Goal: Communication & Community: Answer question/provide support

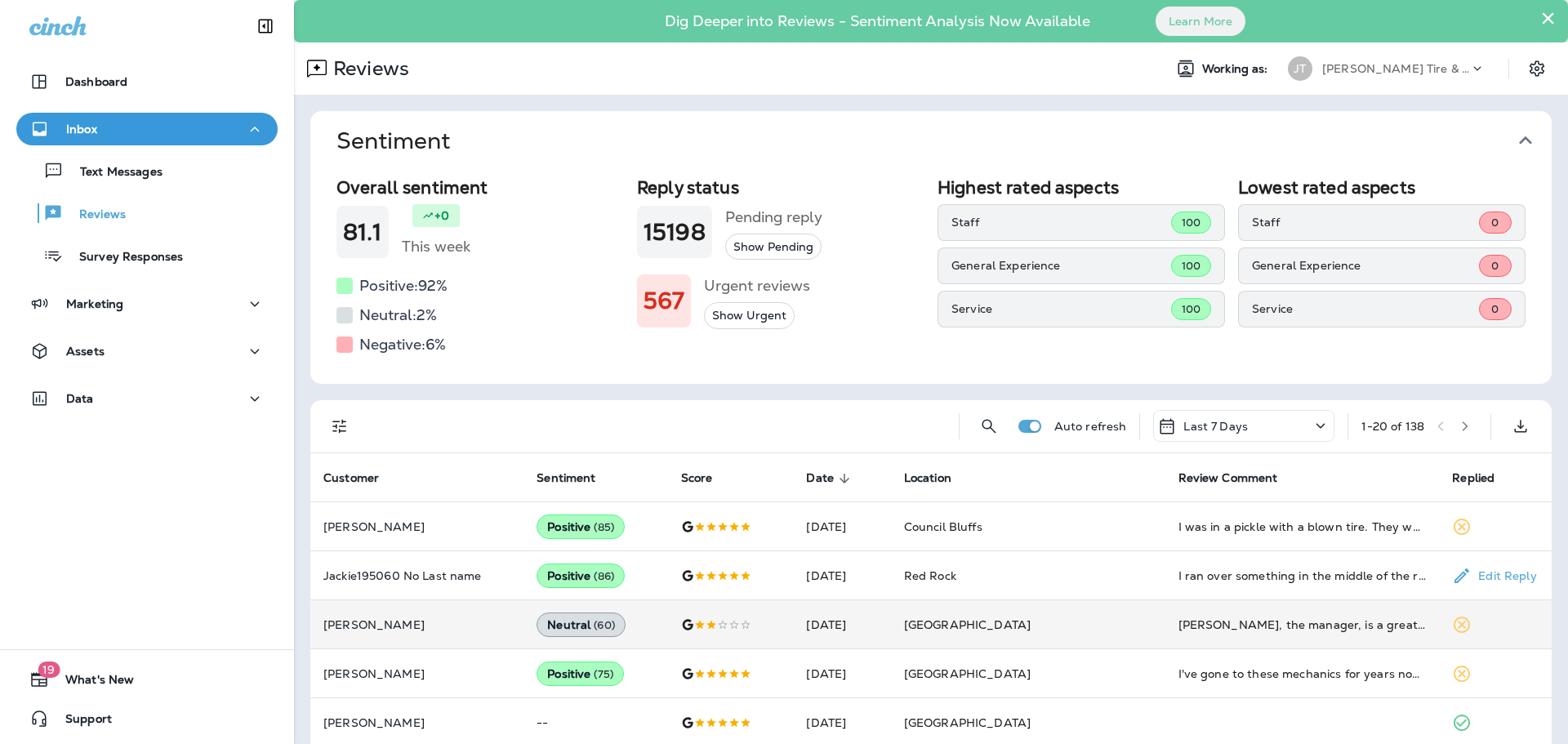
scroll to position [163, 0]
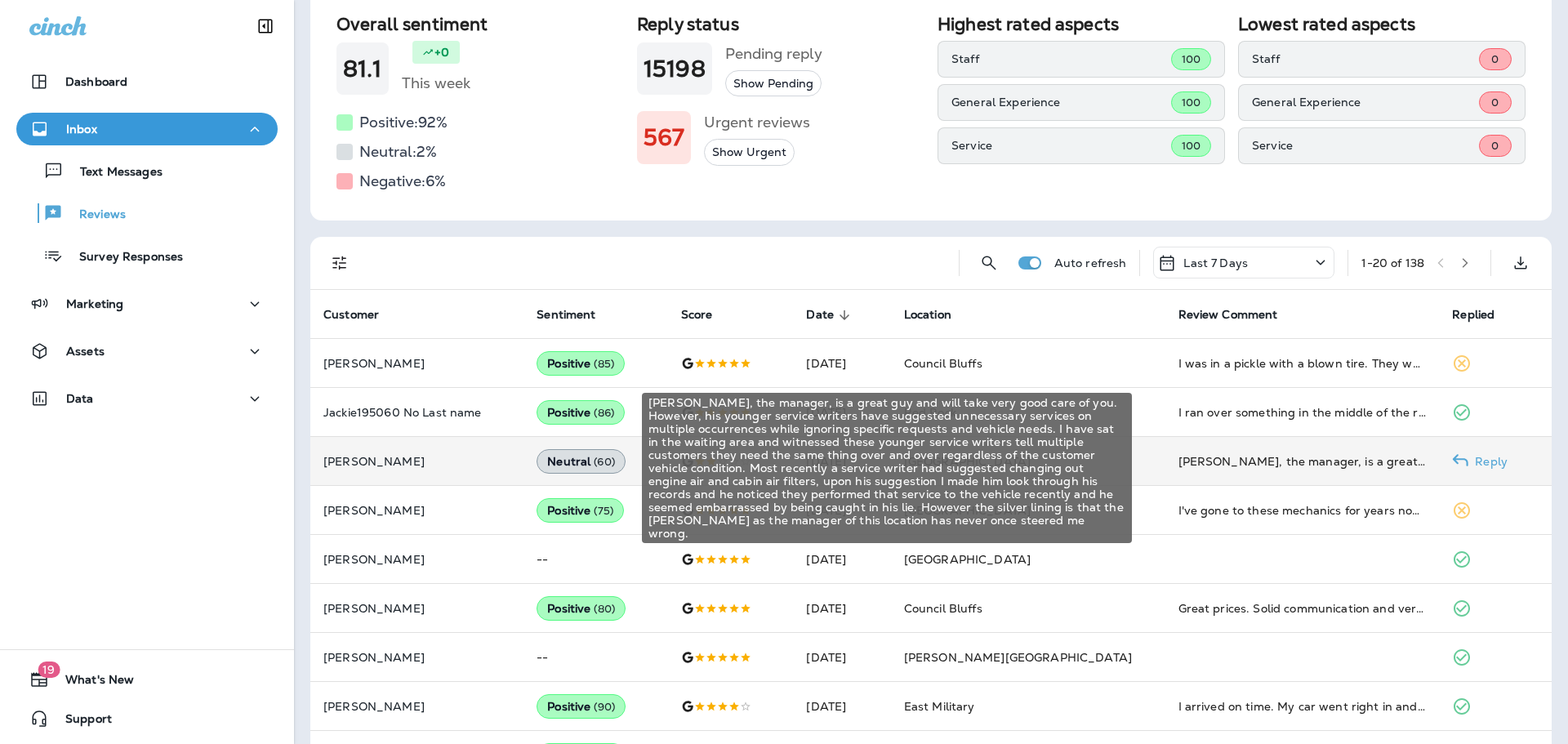
click at [1178, 458] on div "[PERSON_NAME], the manager, is a great guy and will take very good care of you.…" at bounding box center [1302, 462] width 248 height 17
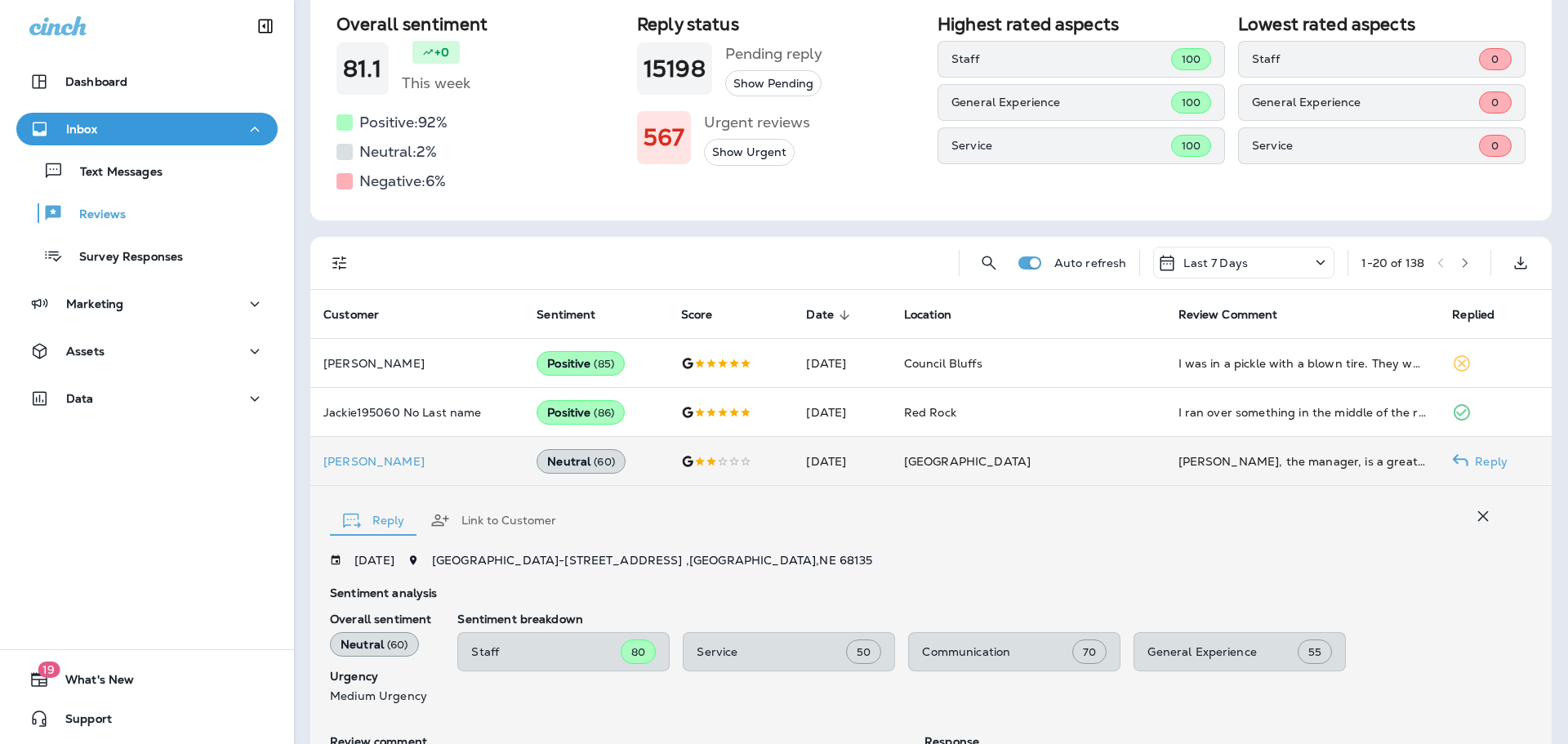
scroll to position [451, 0]
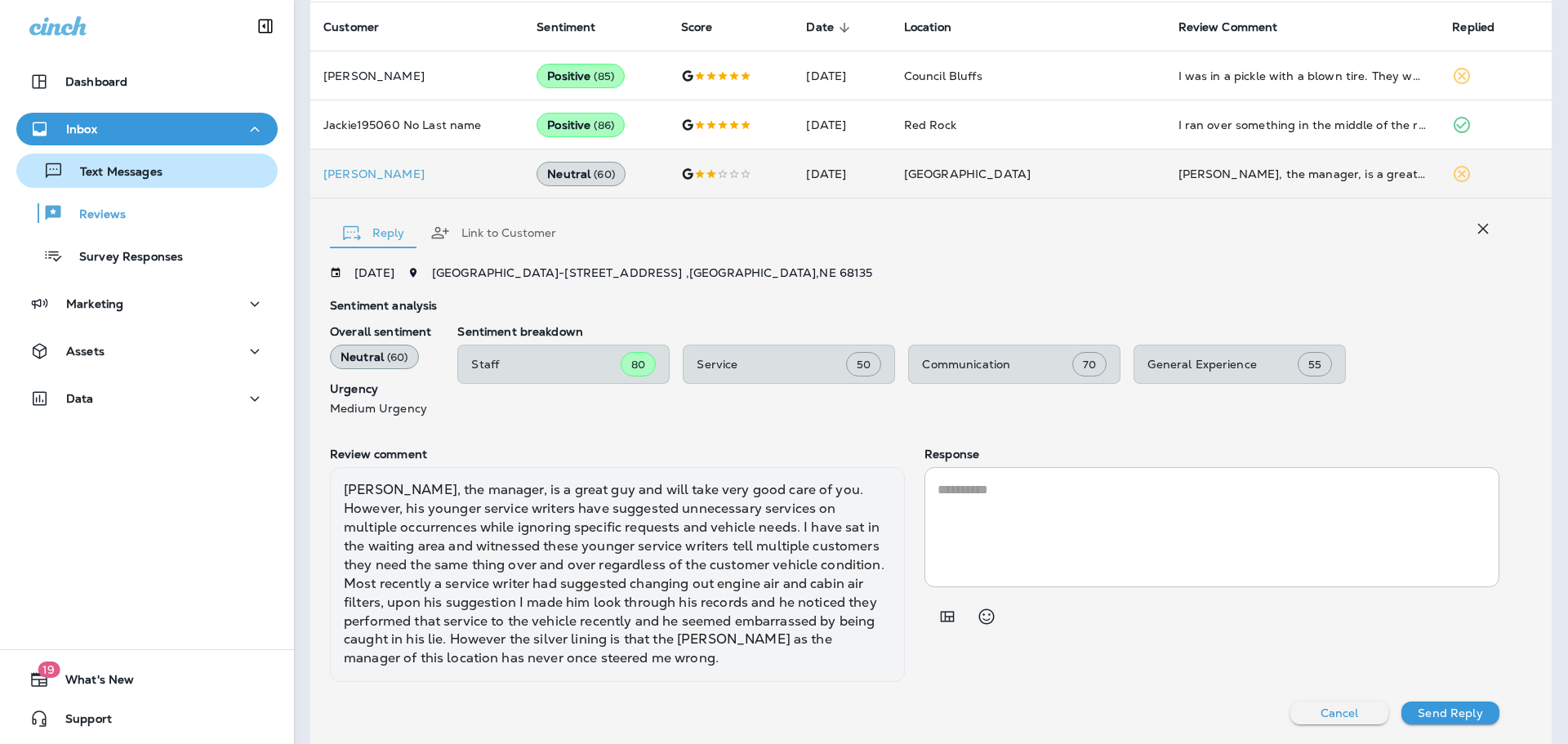
click at [144, 175] on p "Text Messages" at bounding box center [113, 173] width 99 height 16
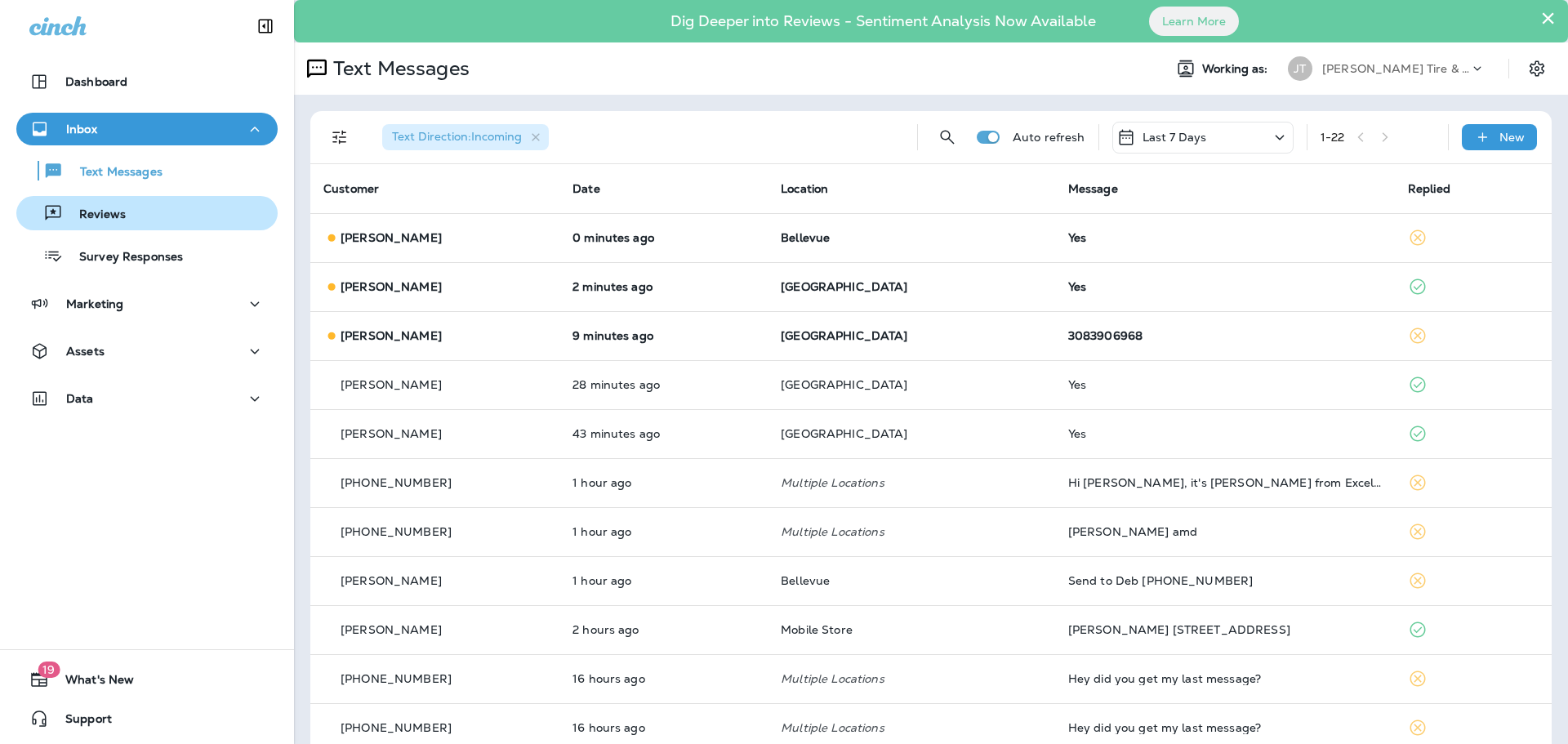
click at [118, 211] on p "Reviews" at bounding box center [94, 216] width 63 height 16
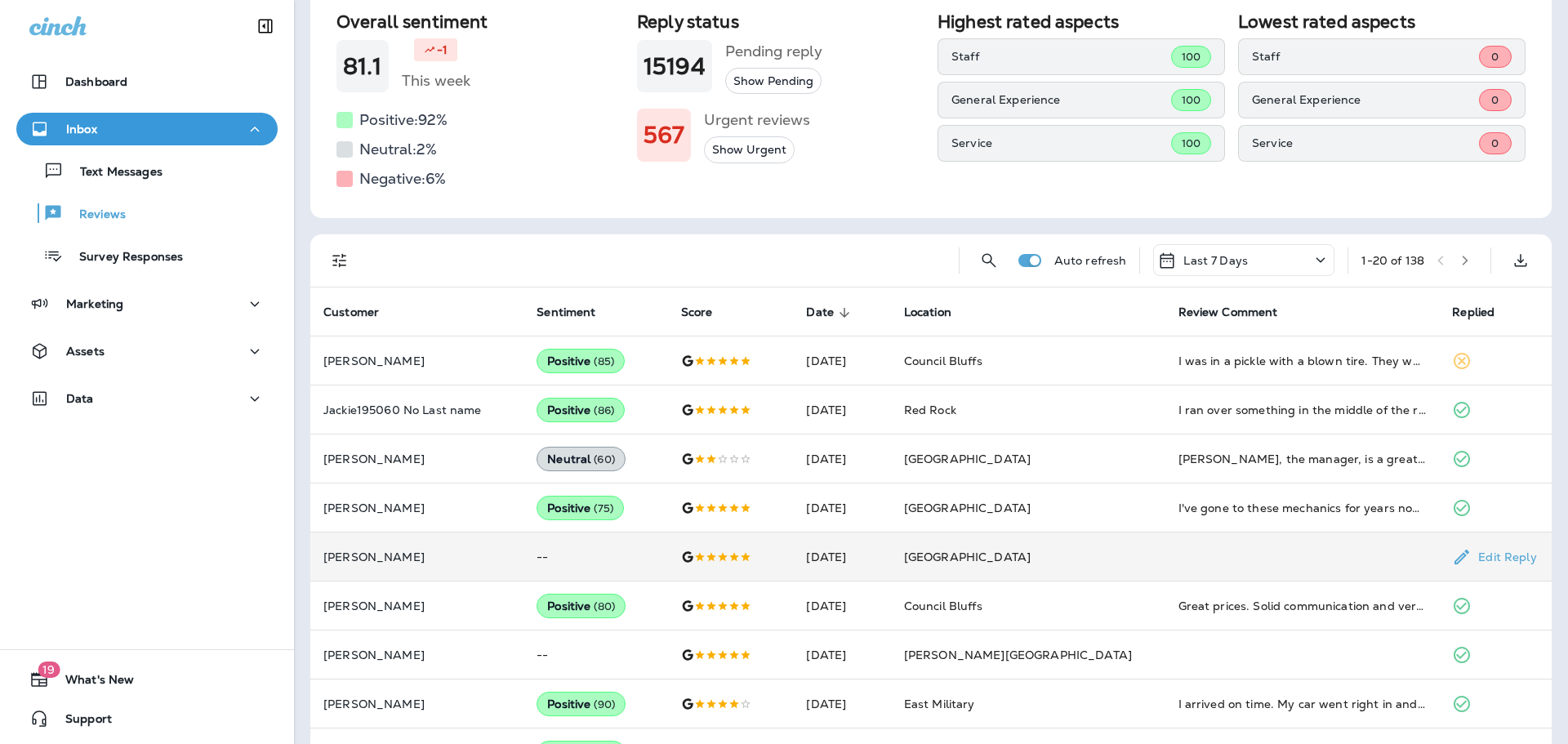
scroll to position [102, 0]
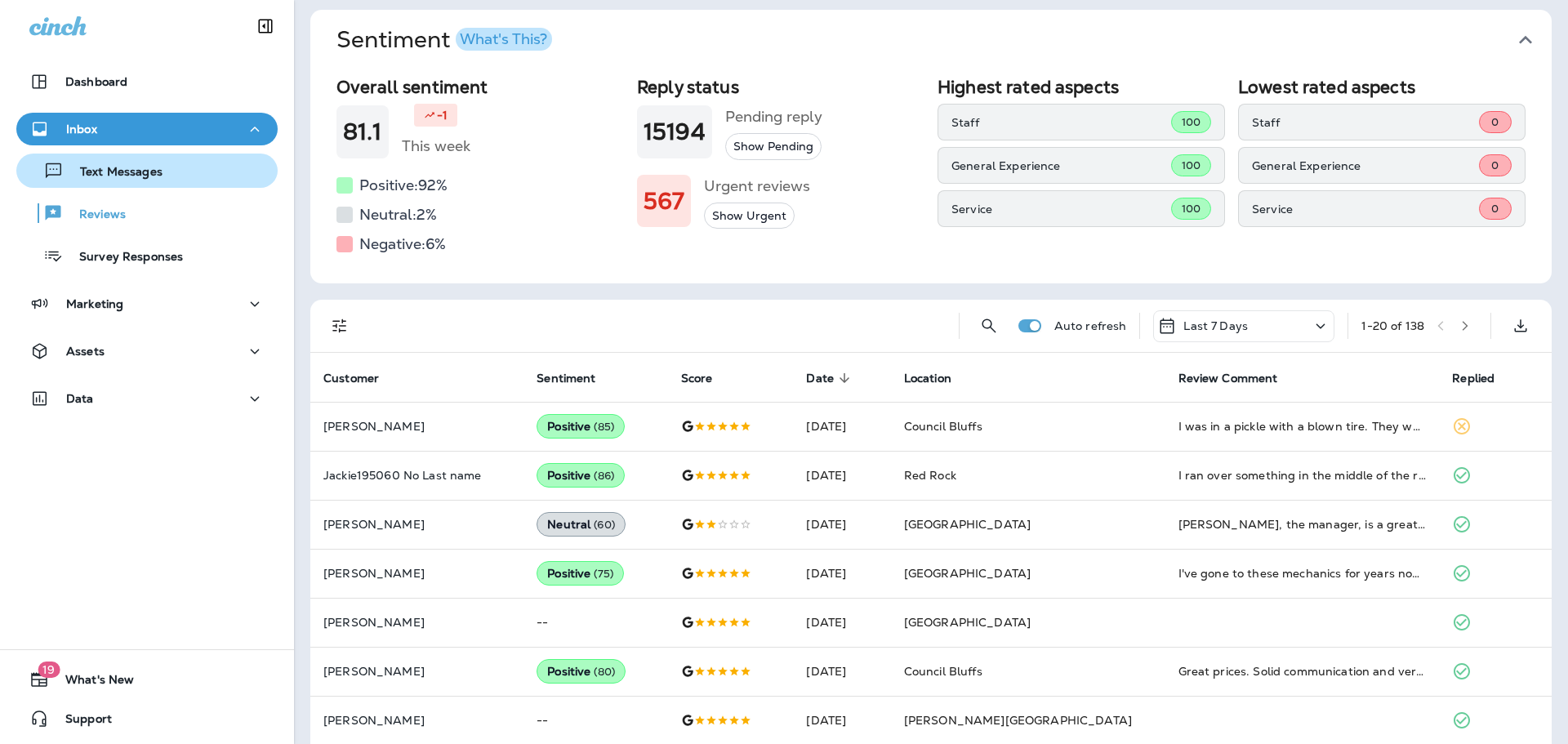
click at [146, 182] on div "Text Messages" at bounding box center [92, 170] width 140 height 24
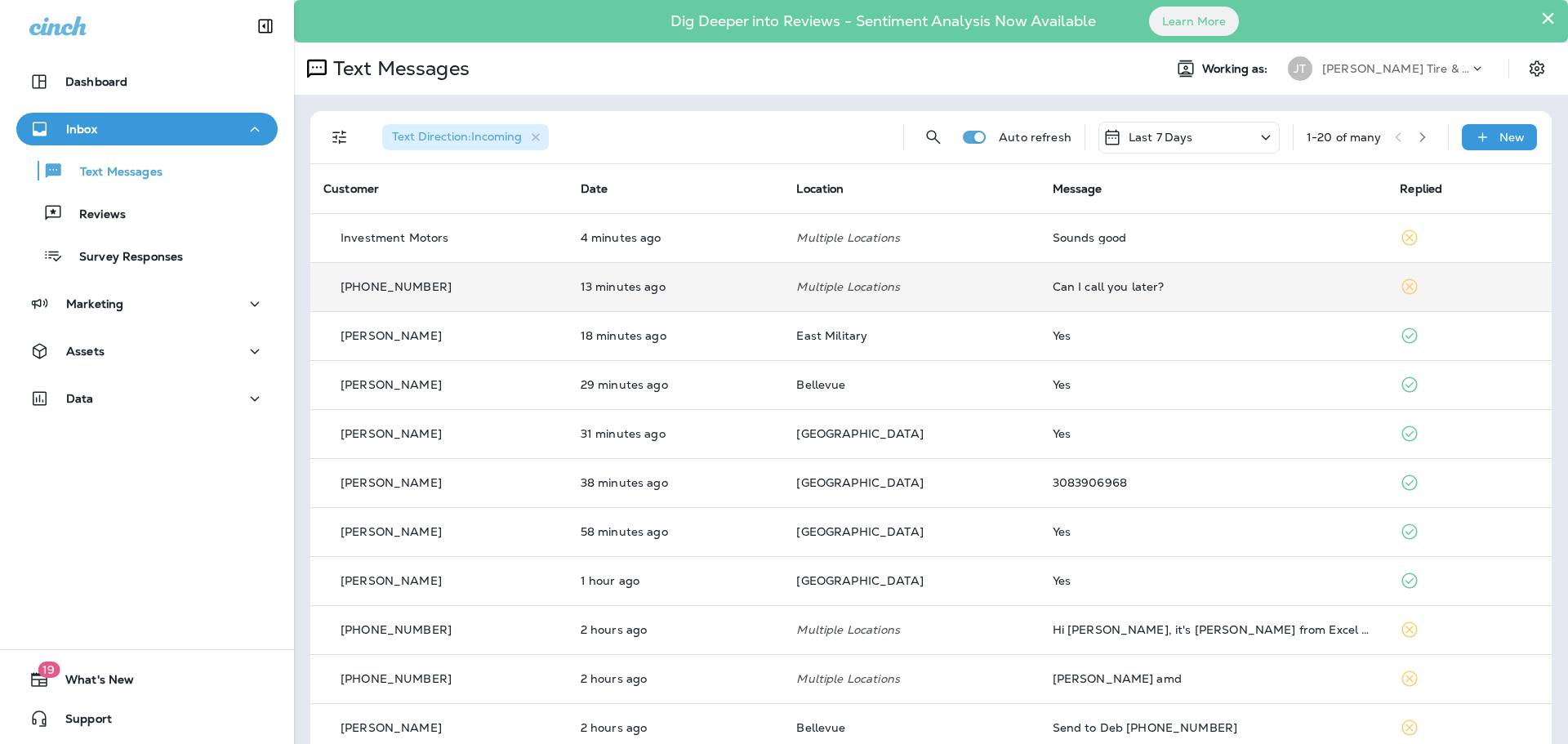
click at [1122, 289] on div "Can I call you later?" at bounding box center [1214, 286] width 321 height 13
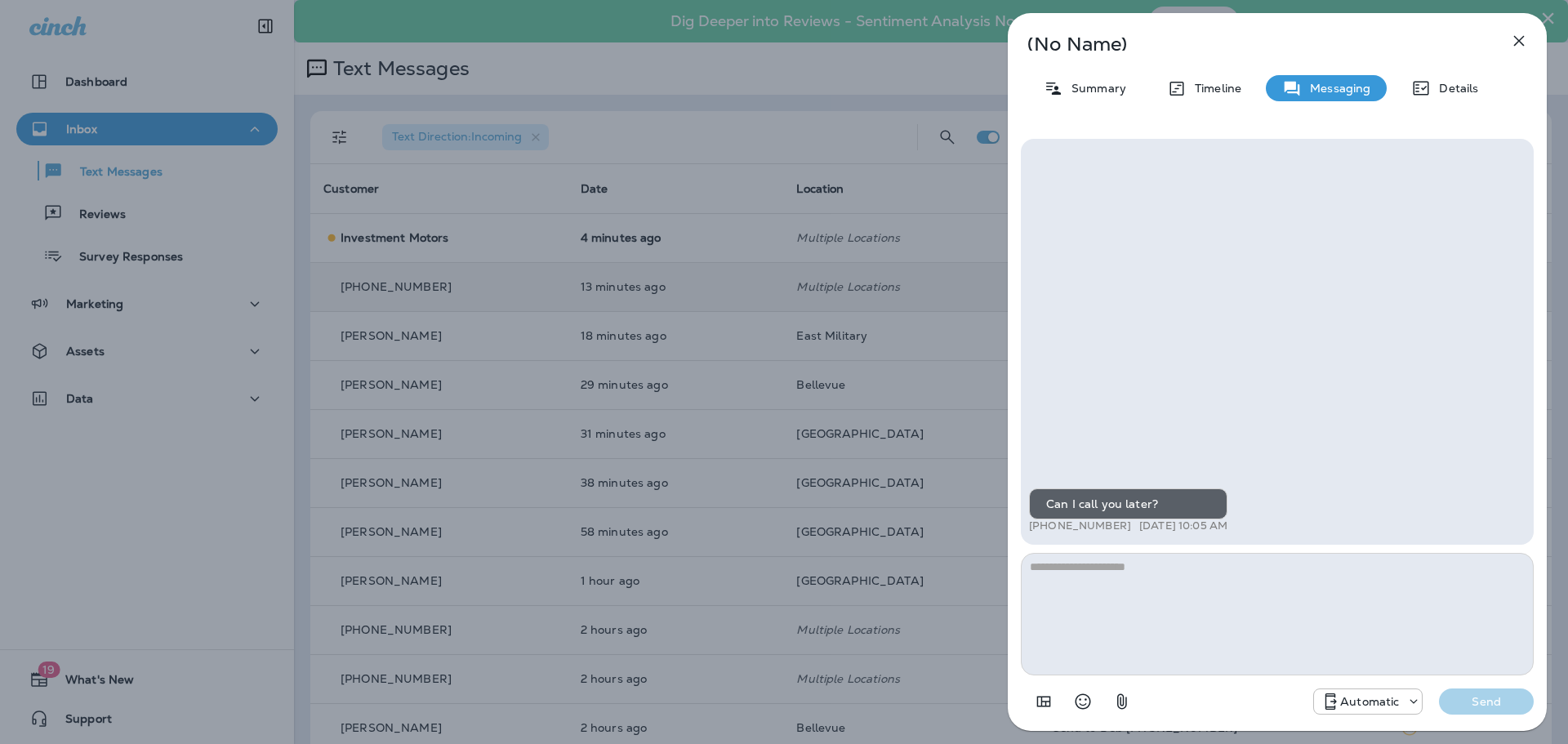
click at [875, 308] on div "(No Name) Summary Timeline Messaging Details Can I call you later? [PHONE_NUMBE…" at bounding box center [784, 372] width 1568 height 744
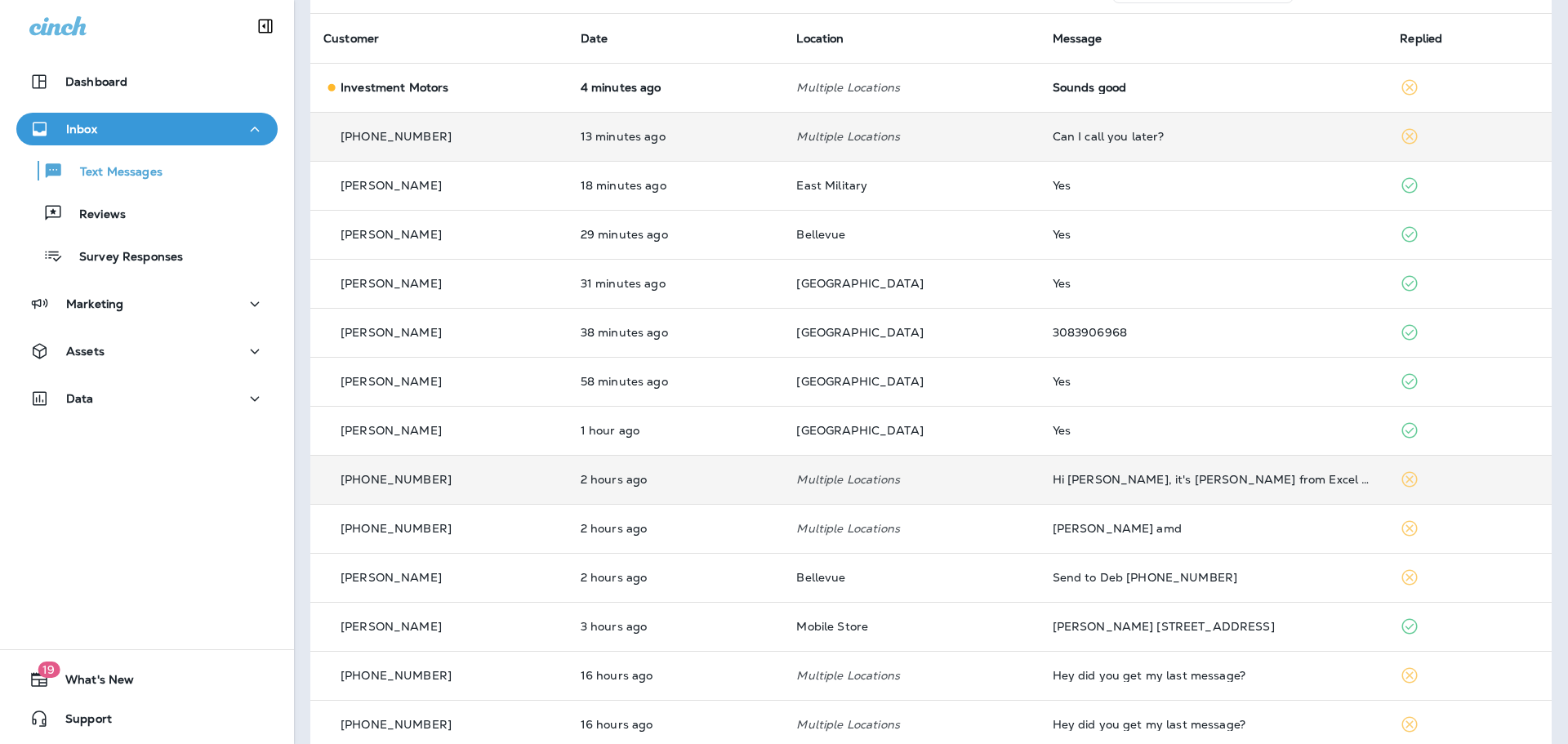
scroll to position [163, 0]
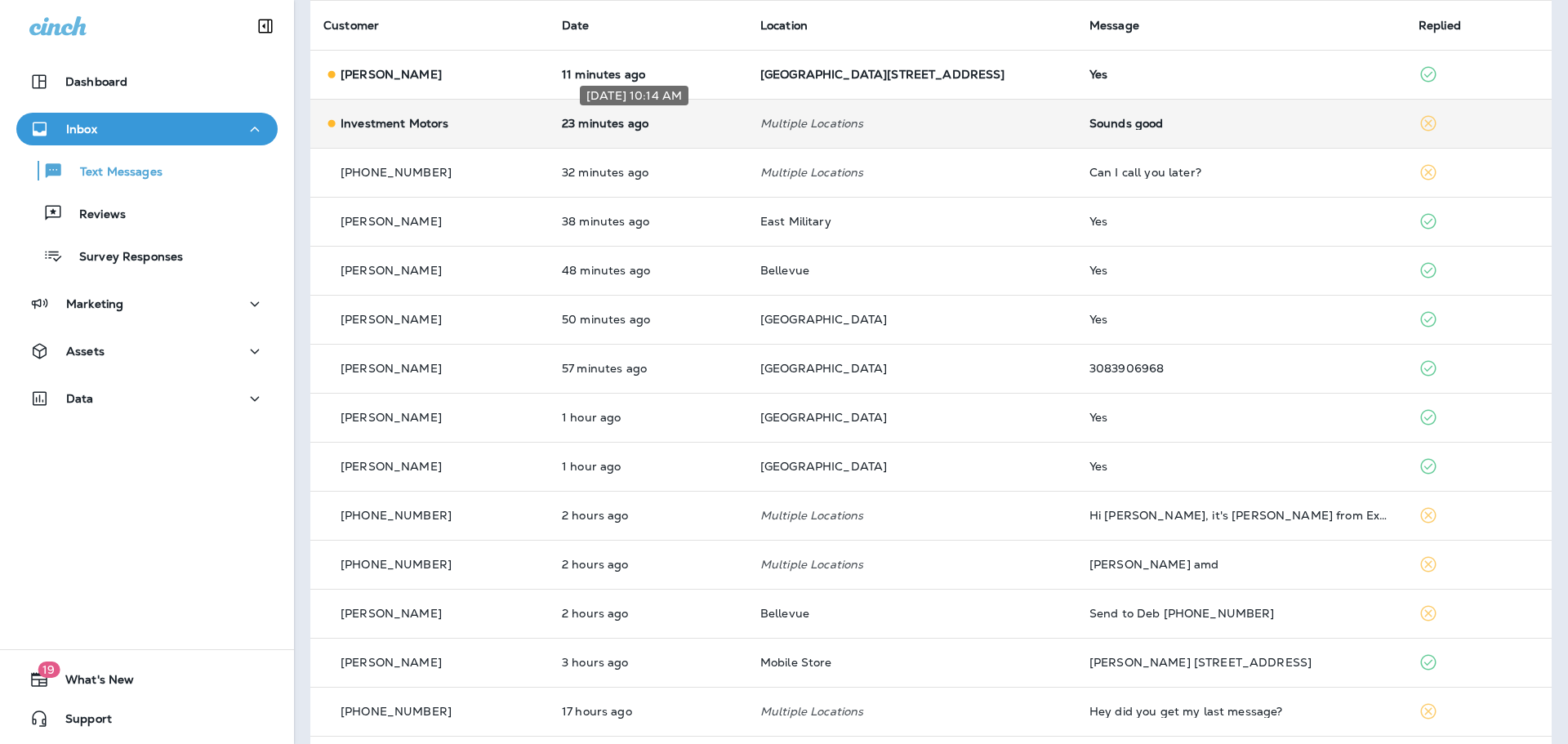
click at [661, 116] on div "[DATE] 10:14 AM" at bounding box center [634, 101] width 112 height 33
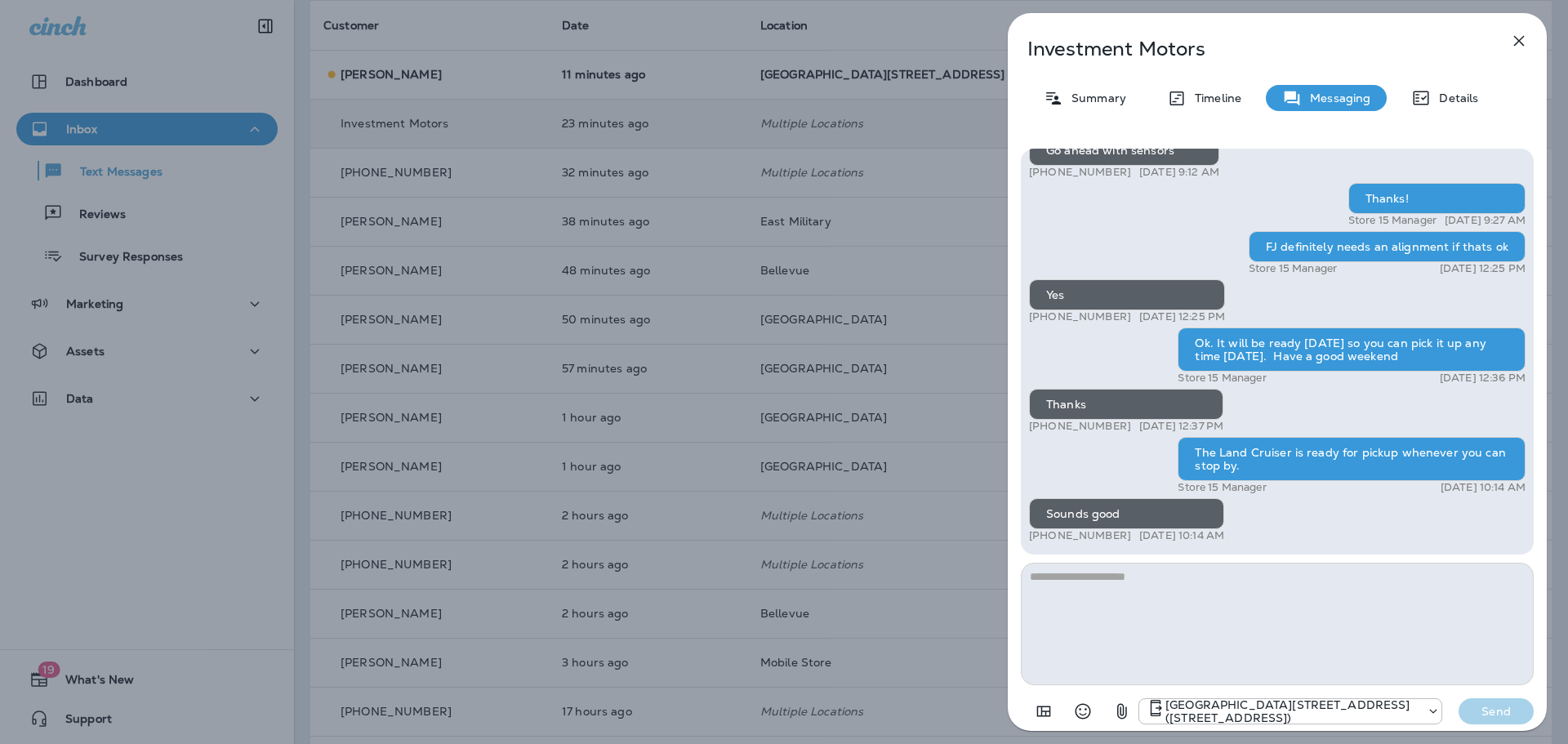
click at [1515, 37] on icon "button" at bounding box center [1519, 41] width 10 height 10
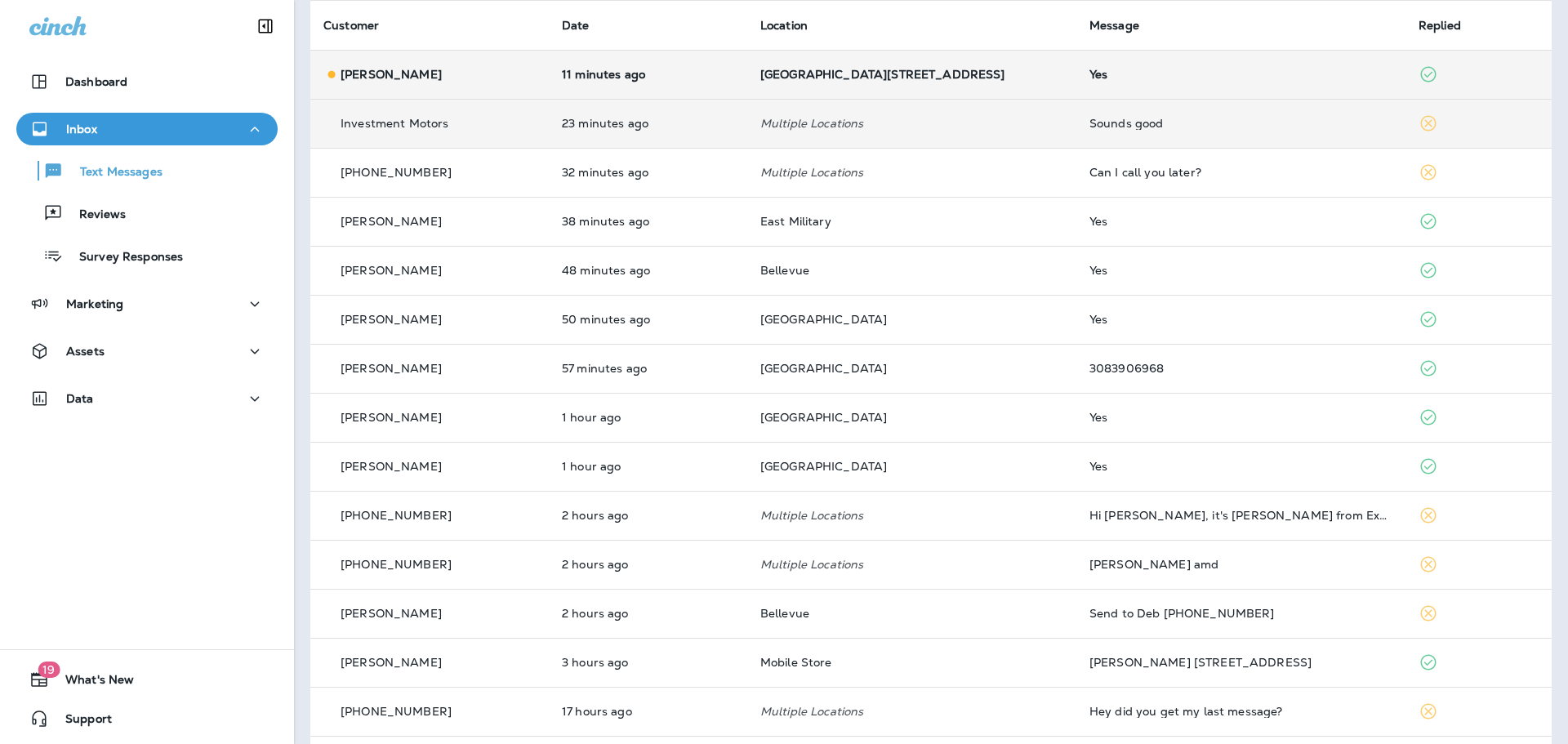
click at [471, 86] on td "[PERSON_NAME]" at bounding box center [429, 74] width 238 height 49
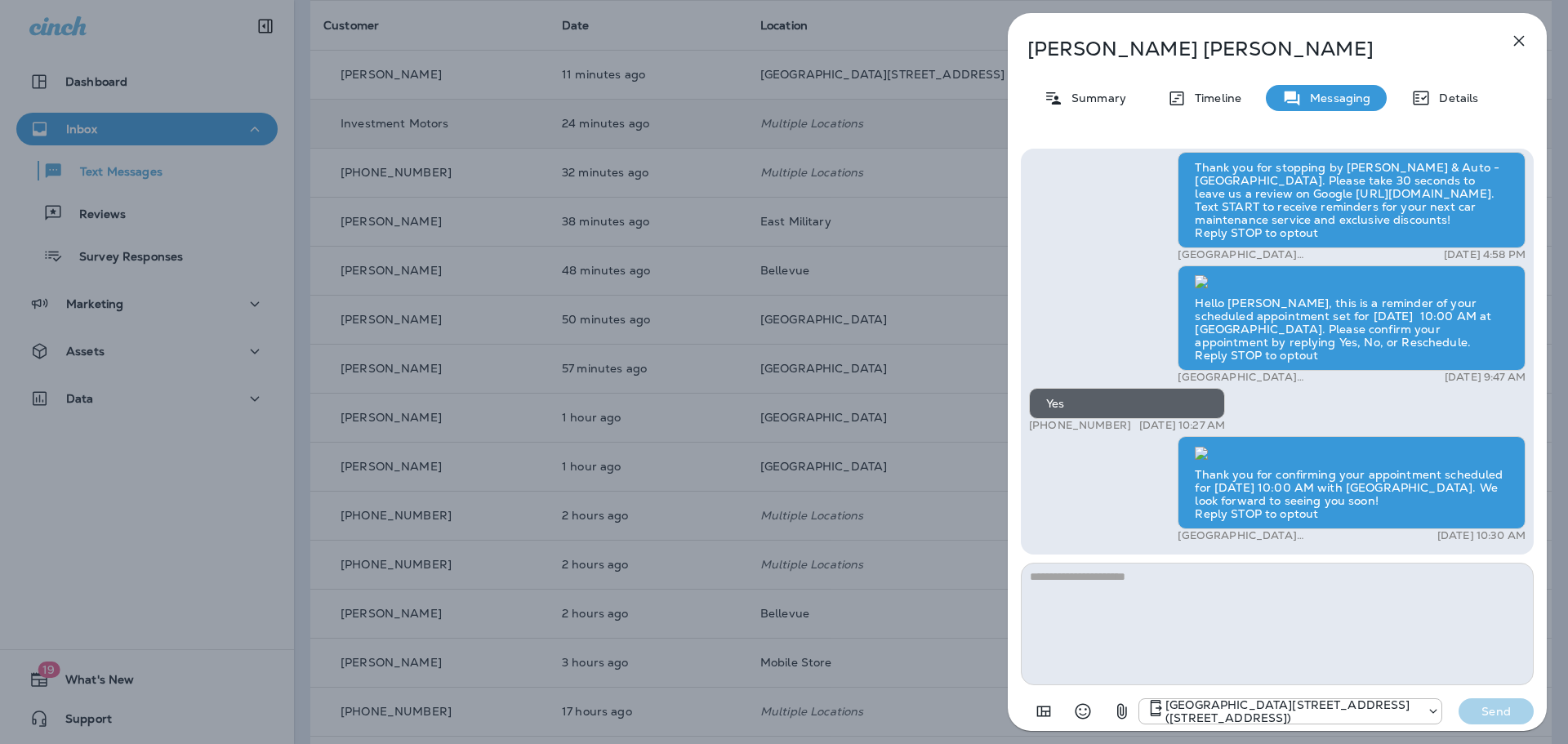
click at [1518, 43] on icon "button" at bounding box center [1518, 41] width 20 height 20
